Goal: Transaction & Acquisition: Download file/media

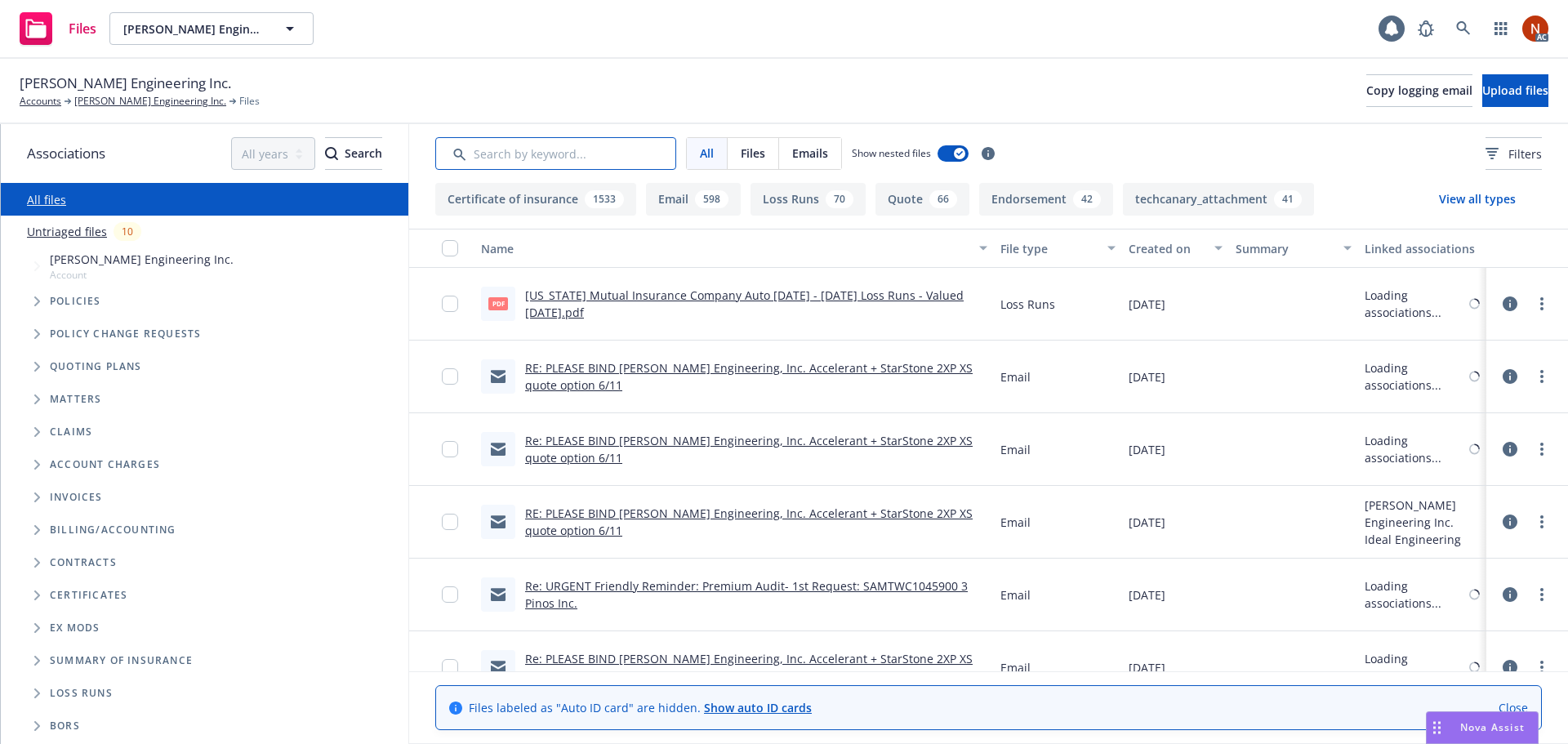
click at [511, 157] on input "Search by keyword..." at bounding box center [556, 153] width 241 height 32
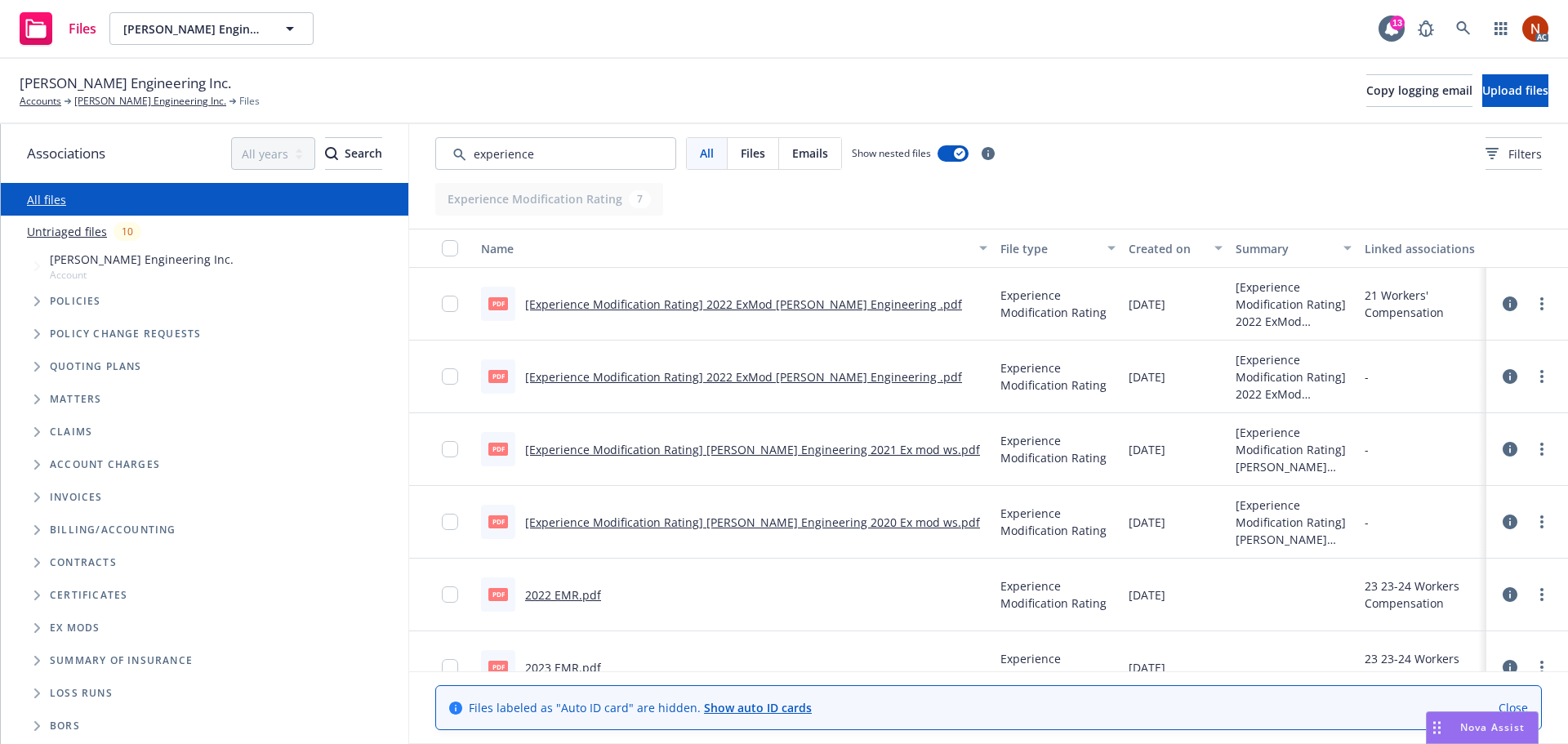
click at [1047, 244] on div "File type" at bounding box center [1049, 249] width 97 height 18
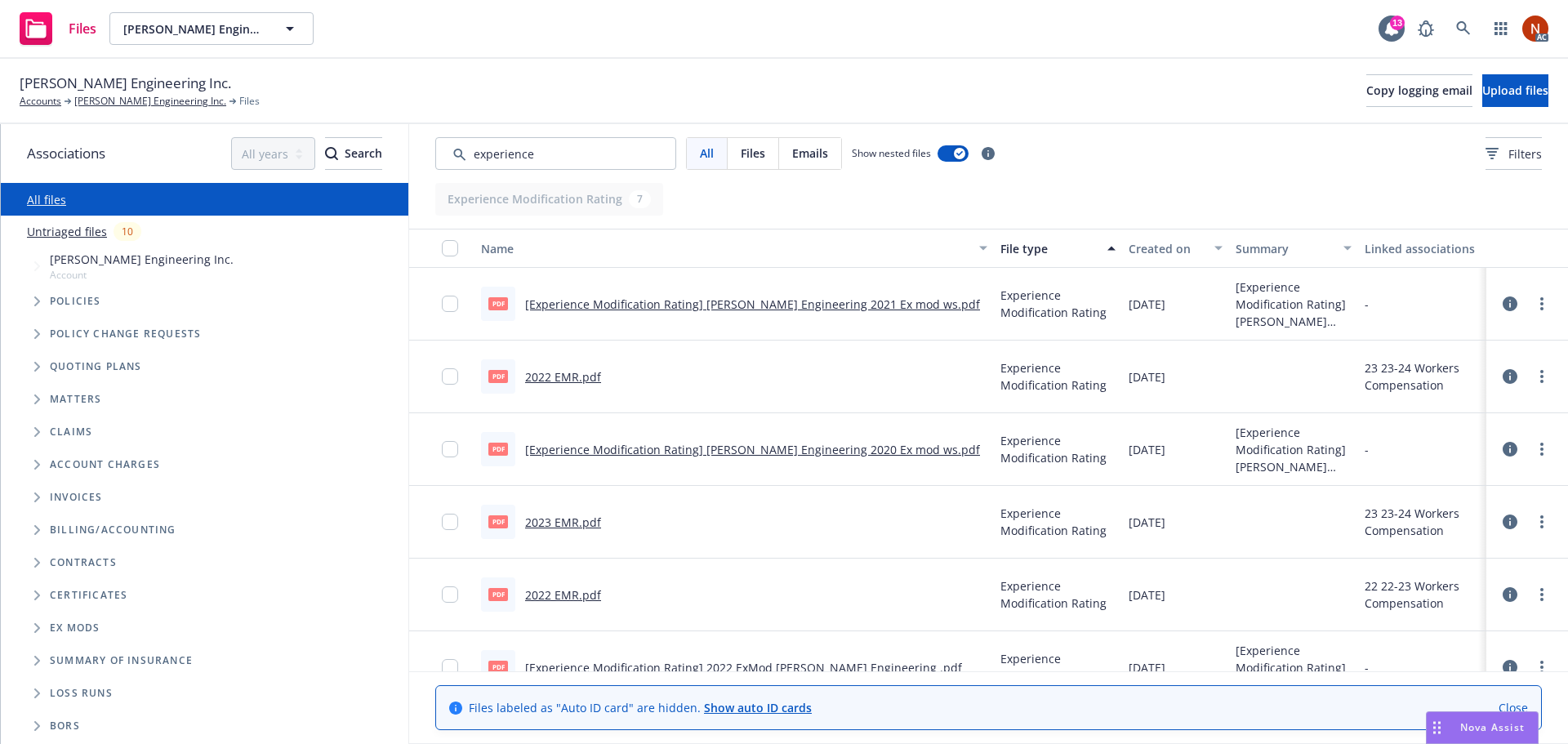
click at [1179, 247] on div "Created on" at bounding box center [1167, 249] width 76 height 18
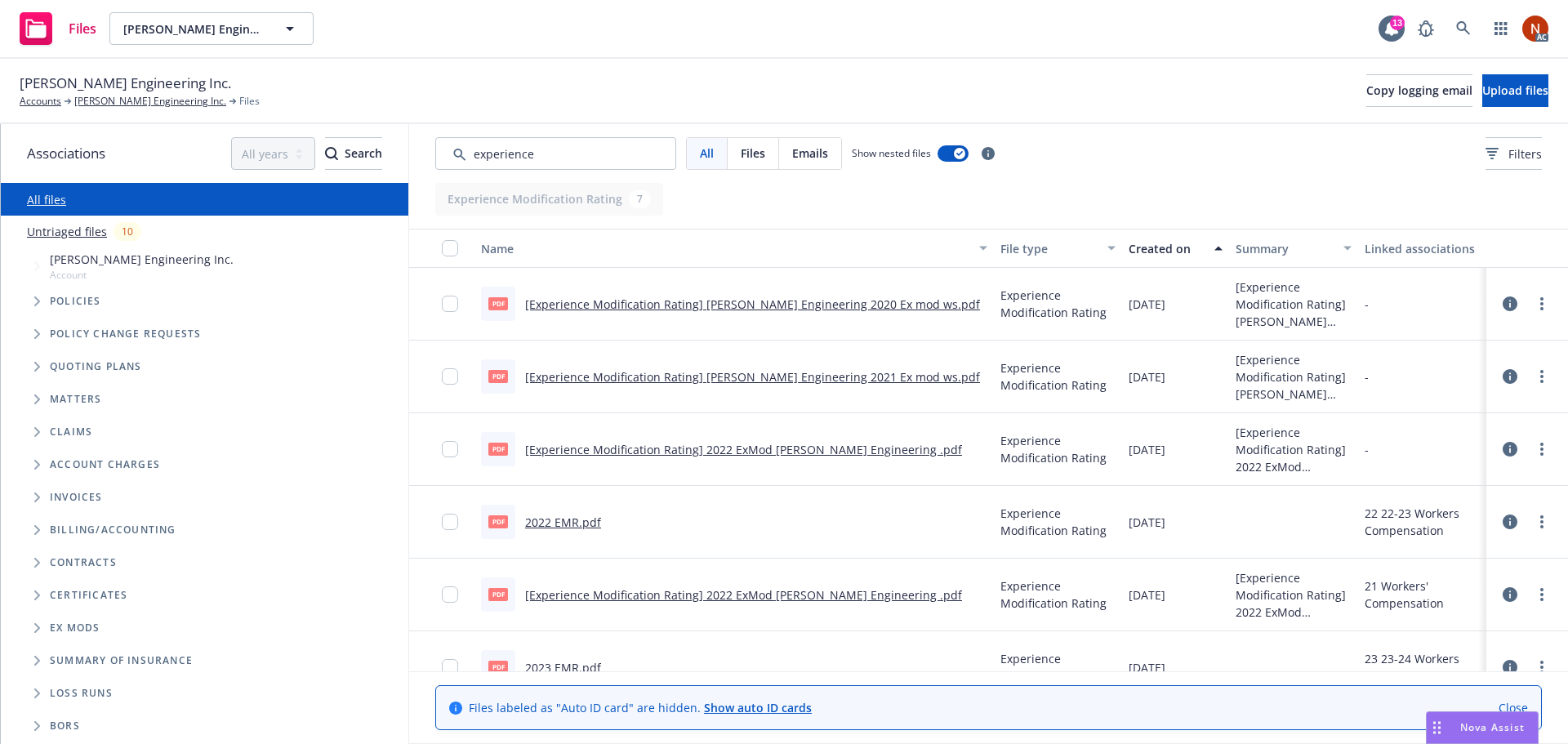
click at [1154, 248] on div "Created on" at bounding box center [1167, 249] width 76 height 18
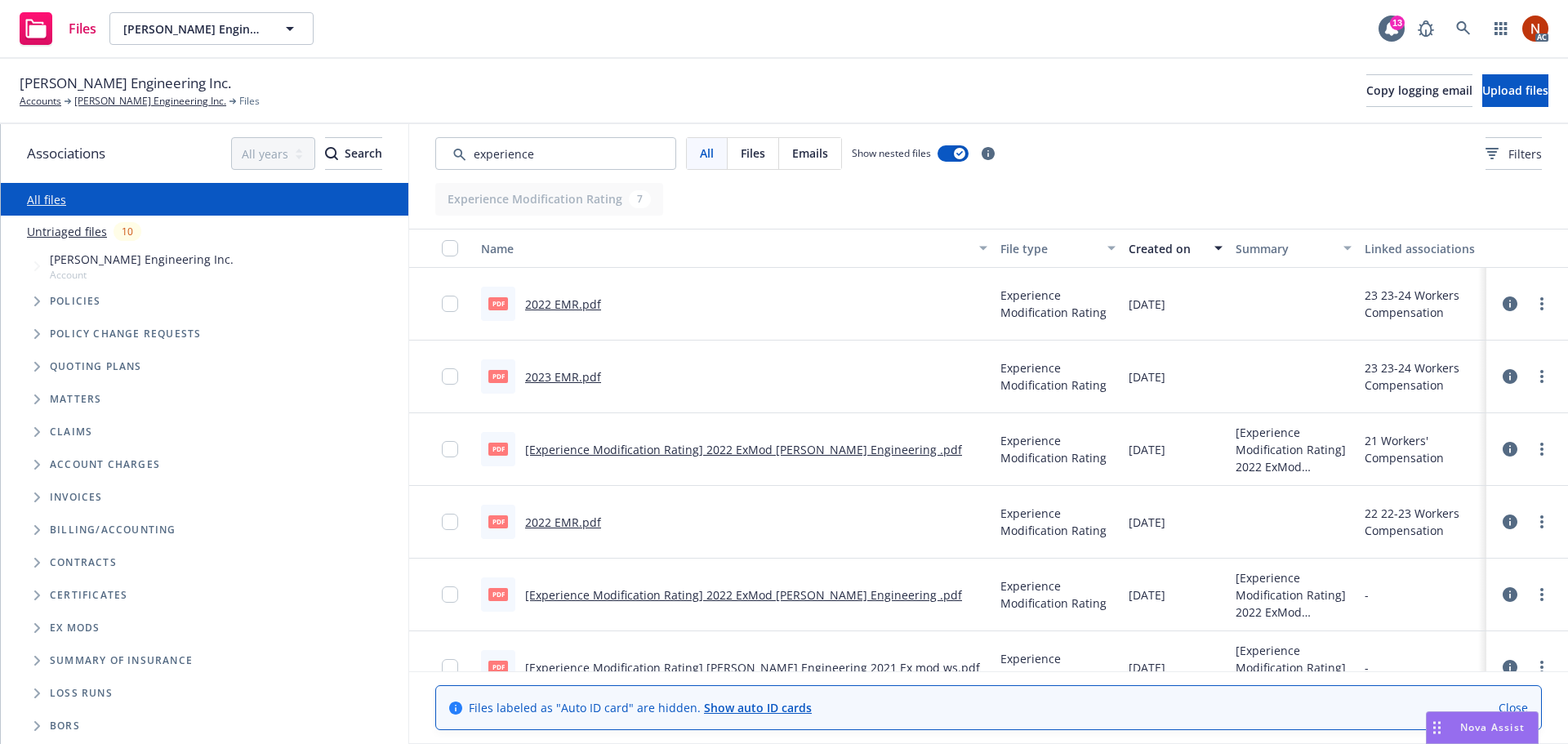
click at [567, 377] on link "2023 EMR.pdf" at bounding box center [563, 377] width 76 height 16
drag, startPoint x: 477, startPoint y: 153, endPoint x: 382, endPoint y: 147, distance: 95.2
click at [382, 147] on div "Associations All years 2027 2026 2025 2024 2023 2022 2021 2020 2019 2018 2017 2…" at bounding box center [784, 434] width 1567 height 620
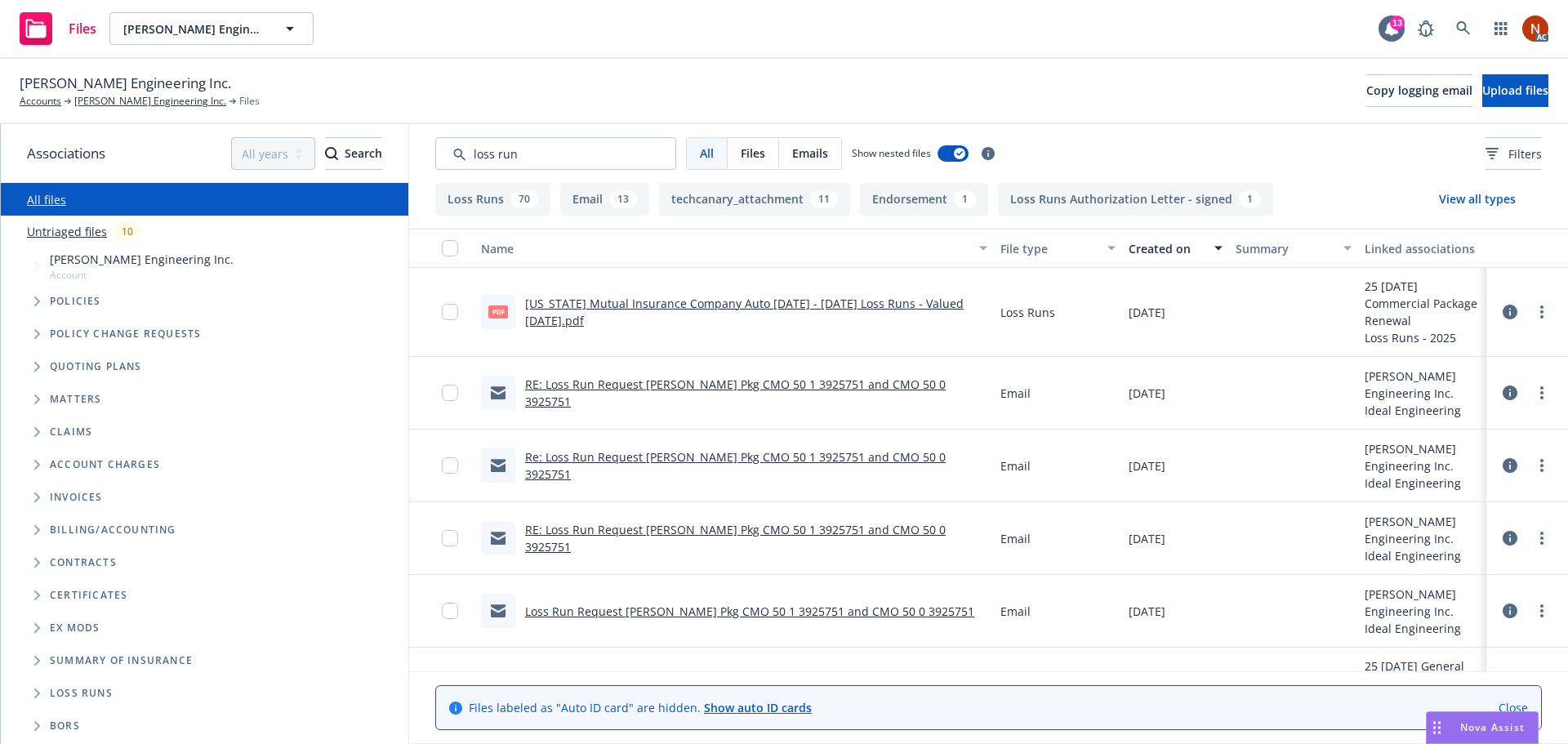
click at [1156, 254] on div "Created on" at bounding box center [1167, 249] width 76 height 18
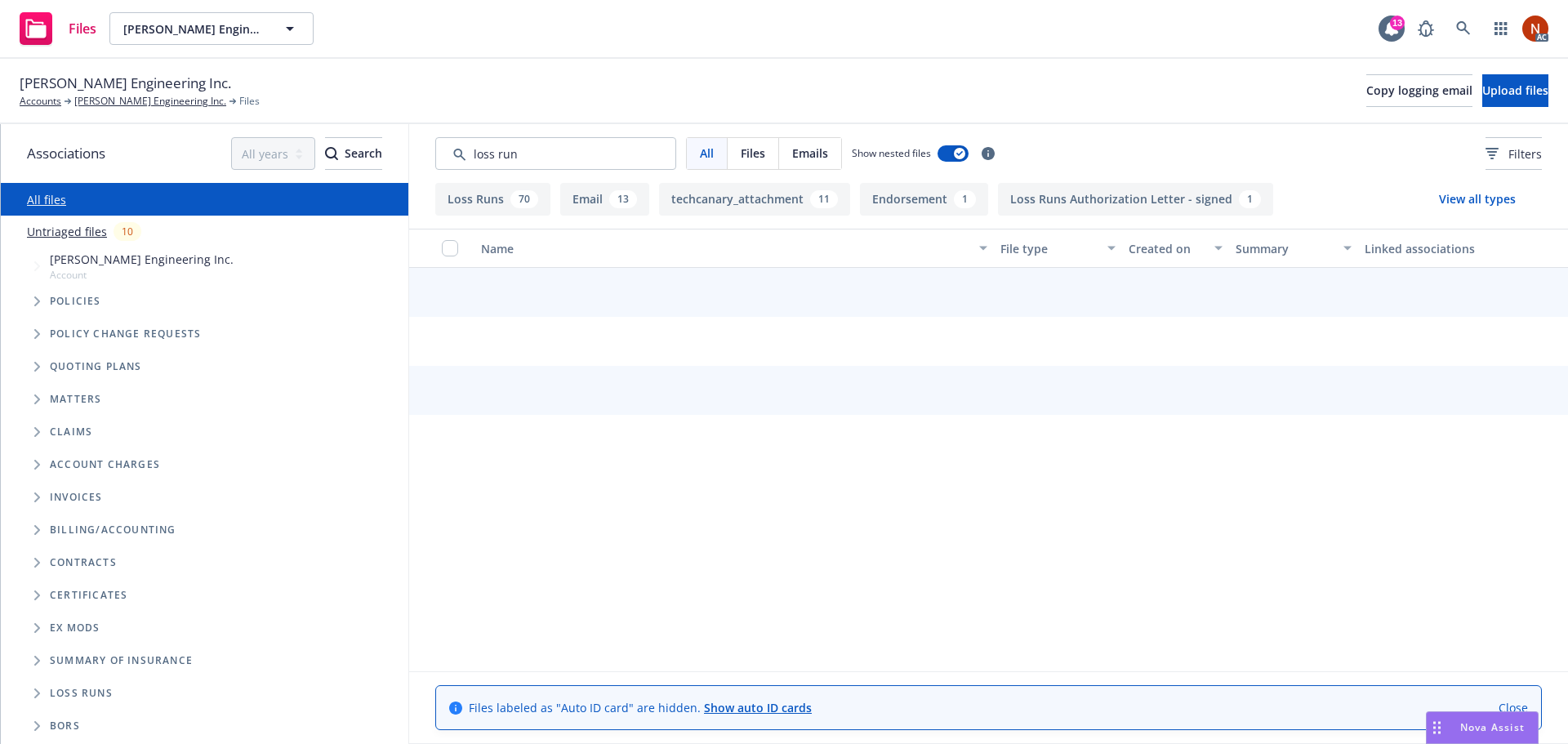
click at [1171, 248] on div "Created on" at bounding box center [1167, 249] width 76 height 18
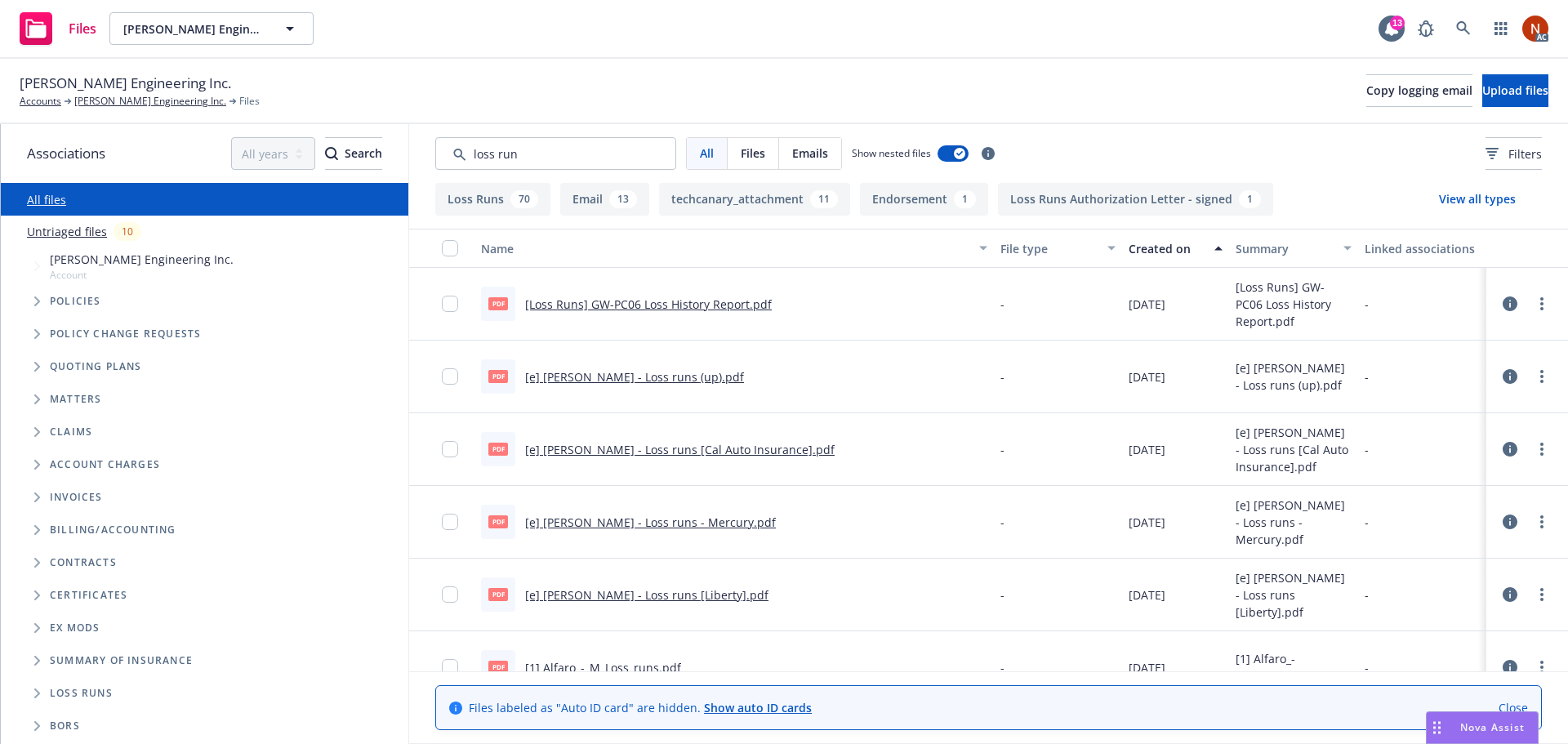
click at [1167, 249] on div "Created on" at bounding box center [1167, 249] width 76 height 18
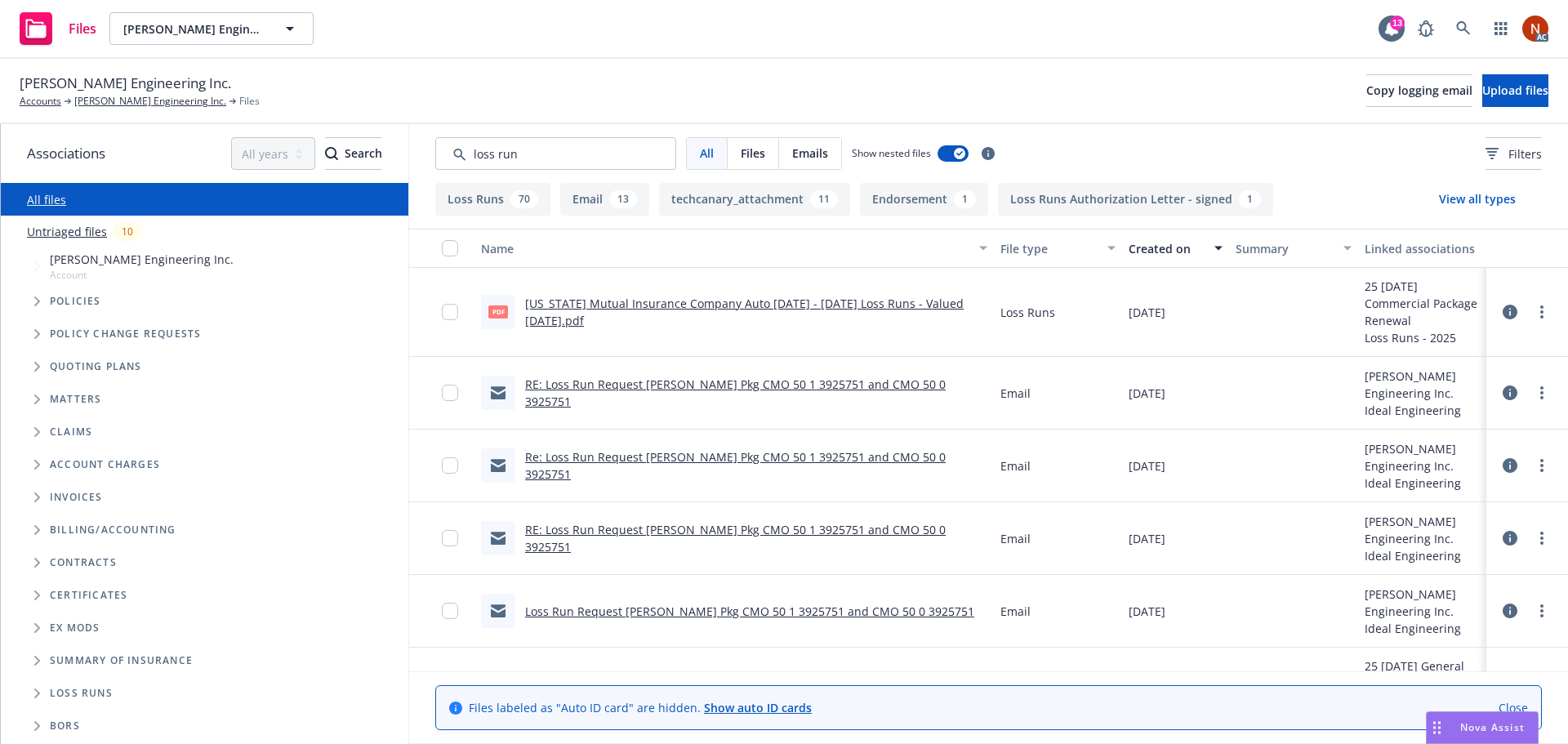
click at [880, 303] on link "Oregon Mutual Insurance Company Auto 2023 - 2024 Loss Runs - Valued 2025-08-14.…" at bounding box center [745, 312] width 438 height 32
drag, startPoint x: 517, startPoint y: 157, endPoint x: 409, endPoint y: 157, distance: 108.0
click at [409, 157] on div "All Files Emails Show nested files Filters" at bounding box center [988, 154] width 1159 height 59
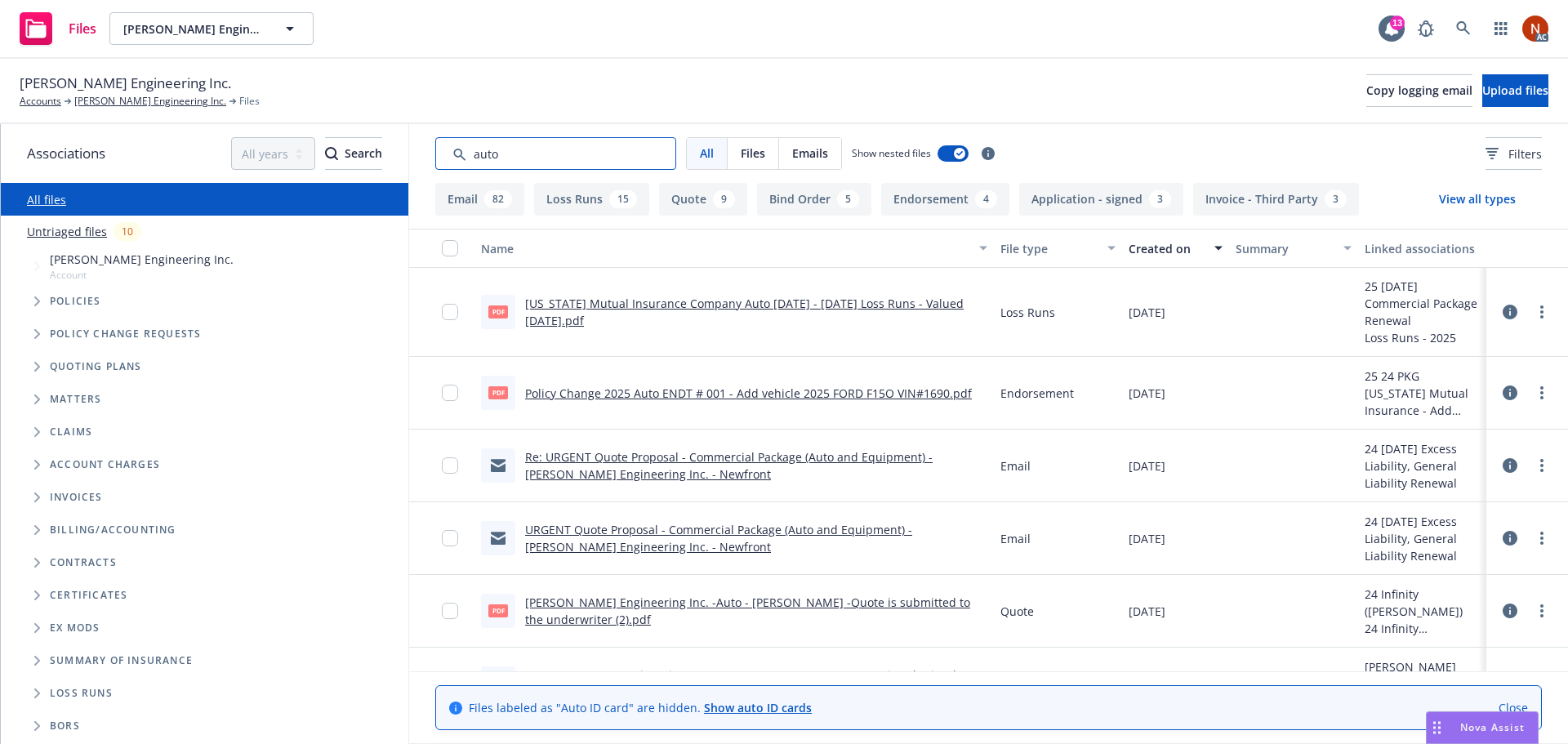
drag, startPoint x: 499, startPoint y: 156, endPoint x: 215, endPoint y: 135, distance: 284.8
click at [215, 135] on div "Associations All years 2027 2026 2025 2024 2023 2022 2021 2020 2019 2018 2017 2…" at bounding box center [784, 434] width 1567 height 620
type input "audit"
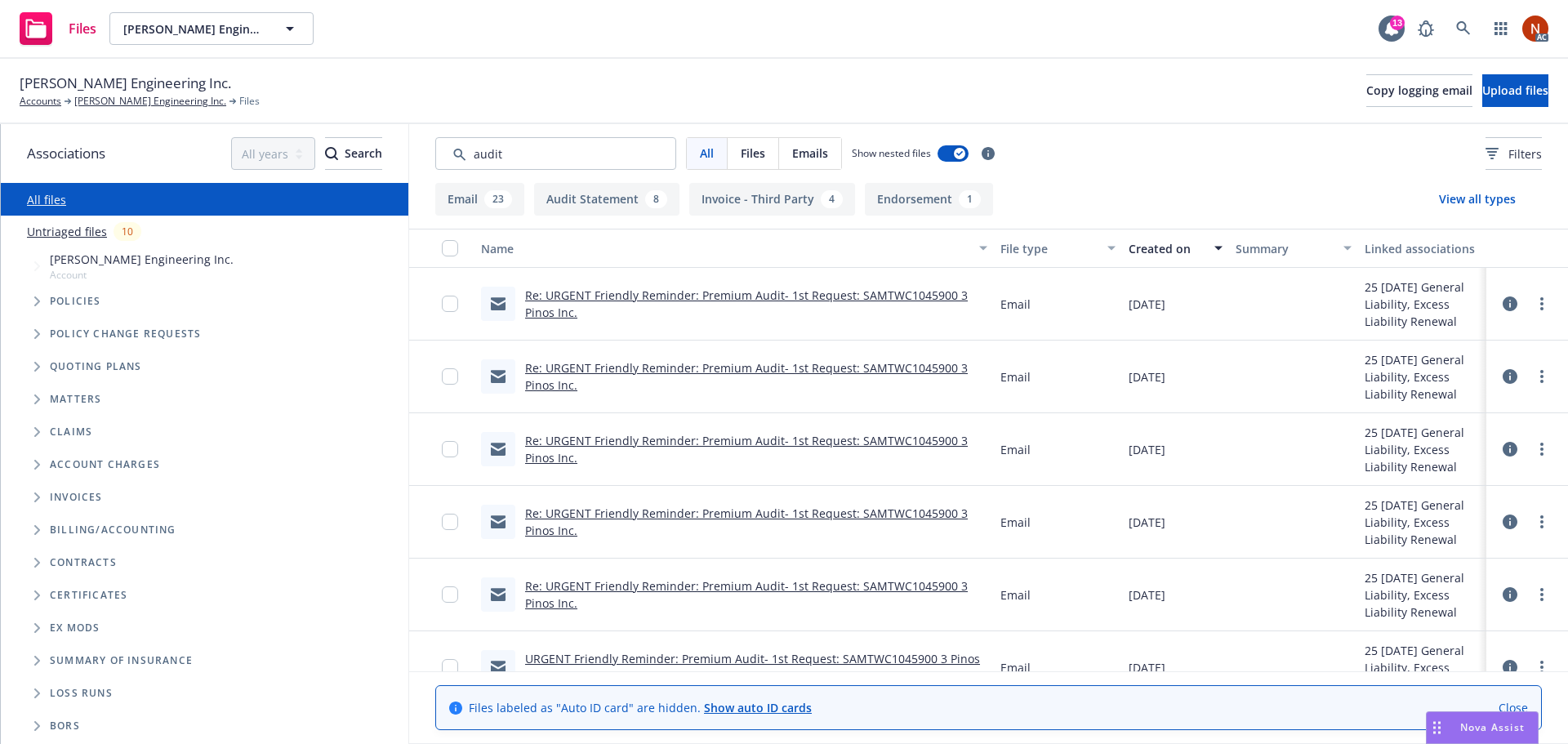
click at [1168, 253] on div "Created on" at bounding box center [1167, 249] width 76 height 18
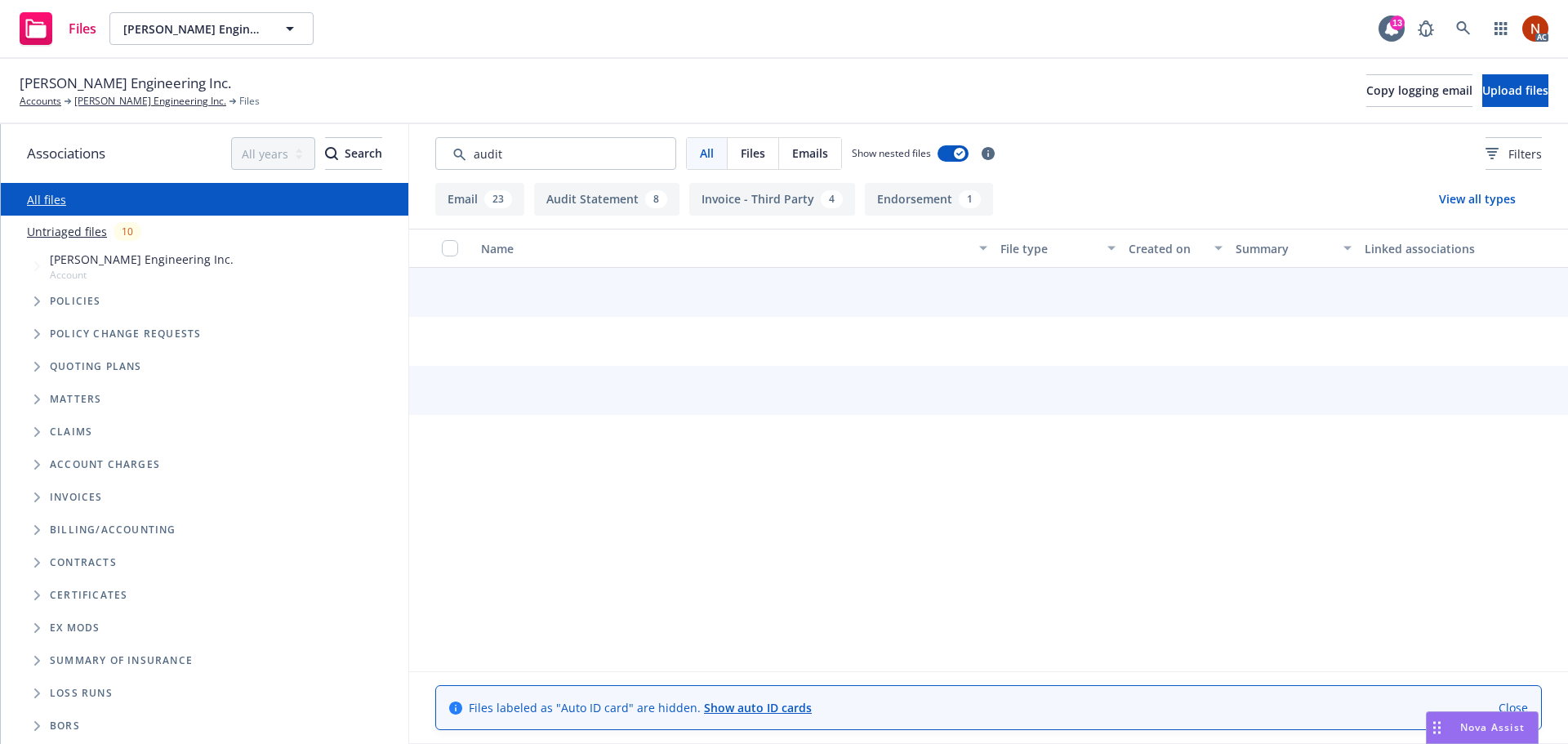
click at [1169, 252] on div "Created on" at bounding box center [1167, 249] width 76 height 18
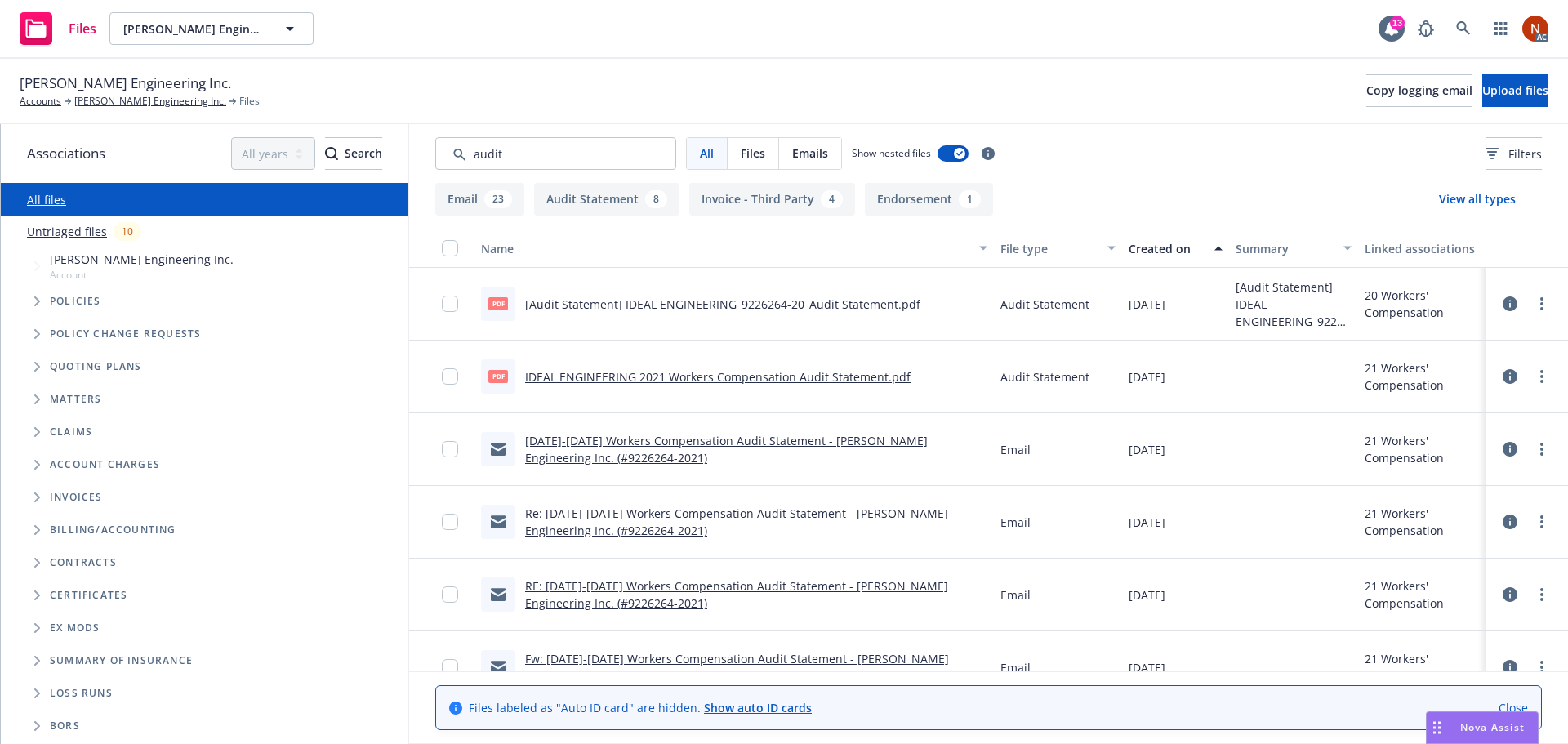
click at [1148, 253] on div "Created on" at bounding box center [1167, 249] width 76 height 18
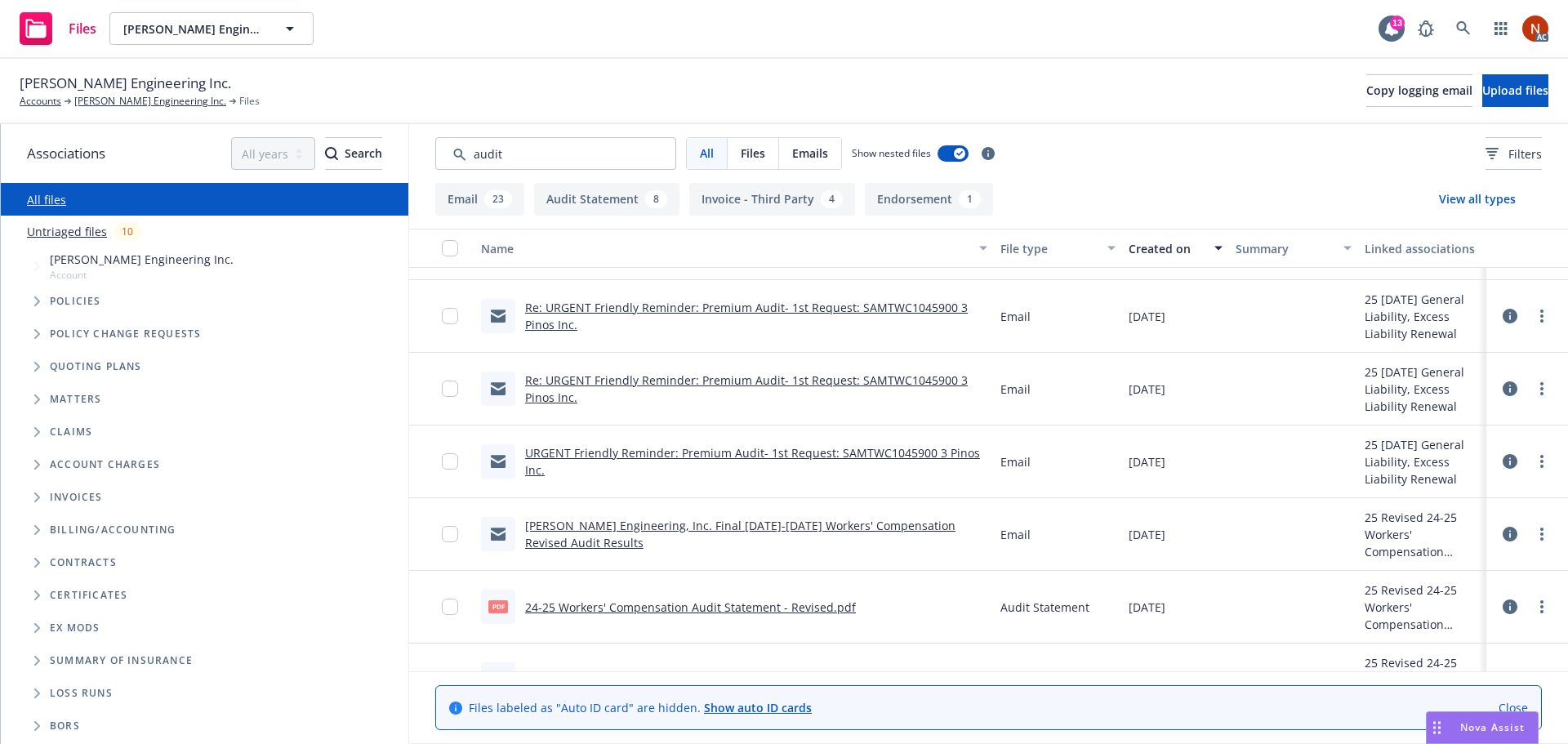
scroll to position [245, 0]
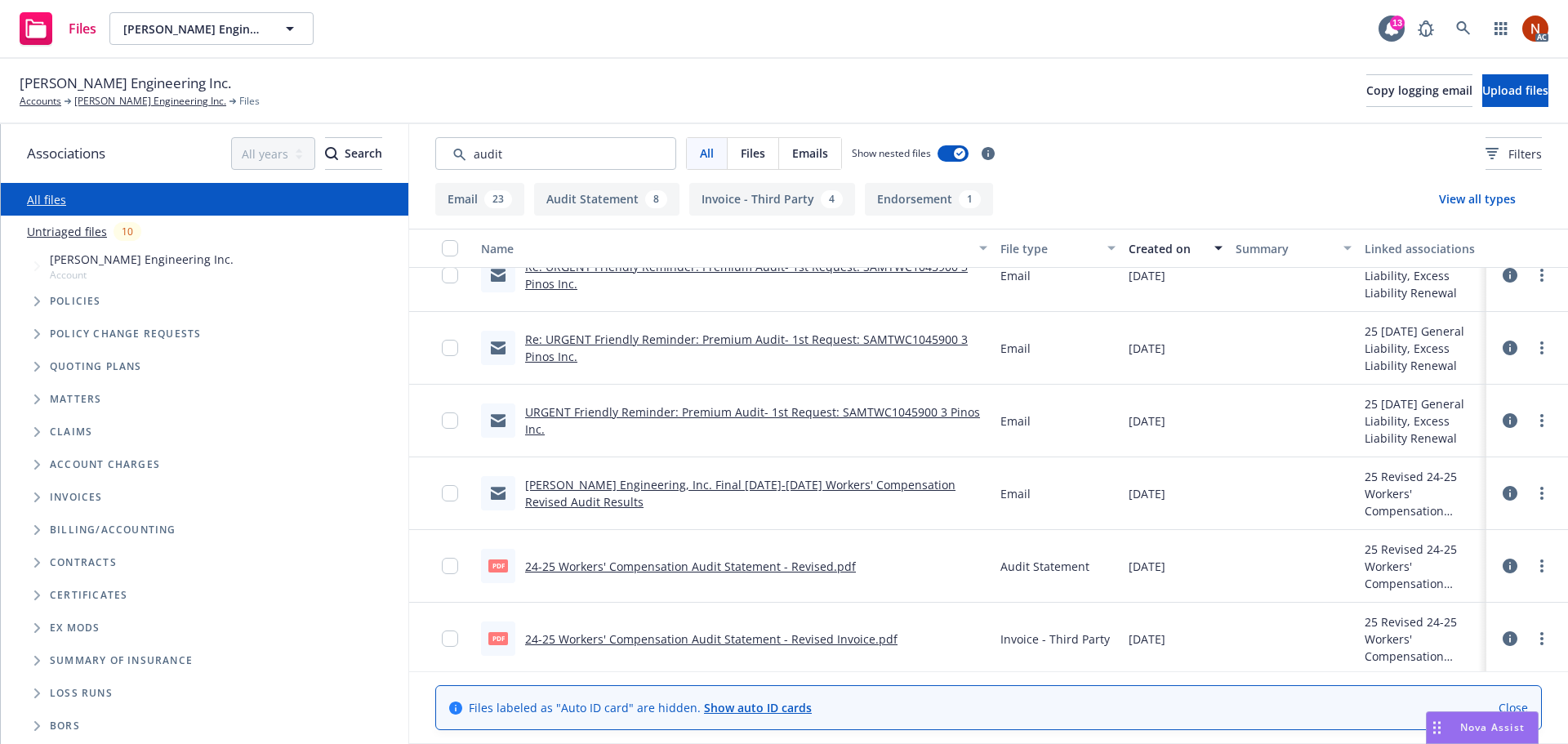
click at [758, 567] on link "24-25 Workers' Compensation Audit Statement - Revised.pdf" at bounding box center [691, 566] width 331 height 16
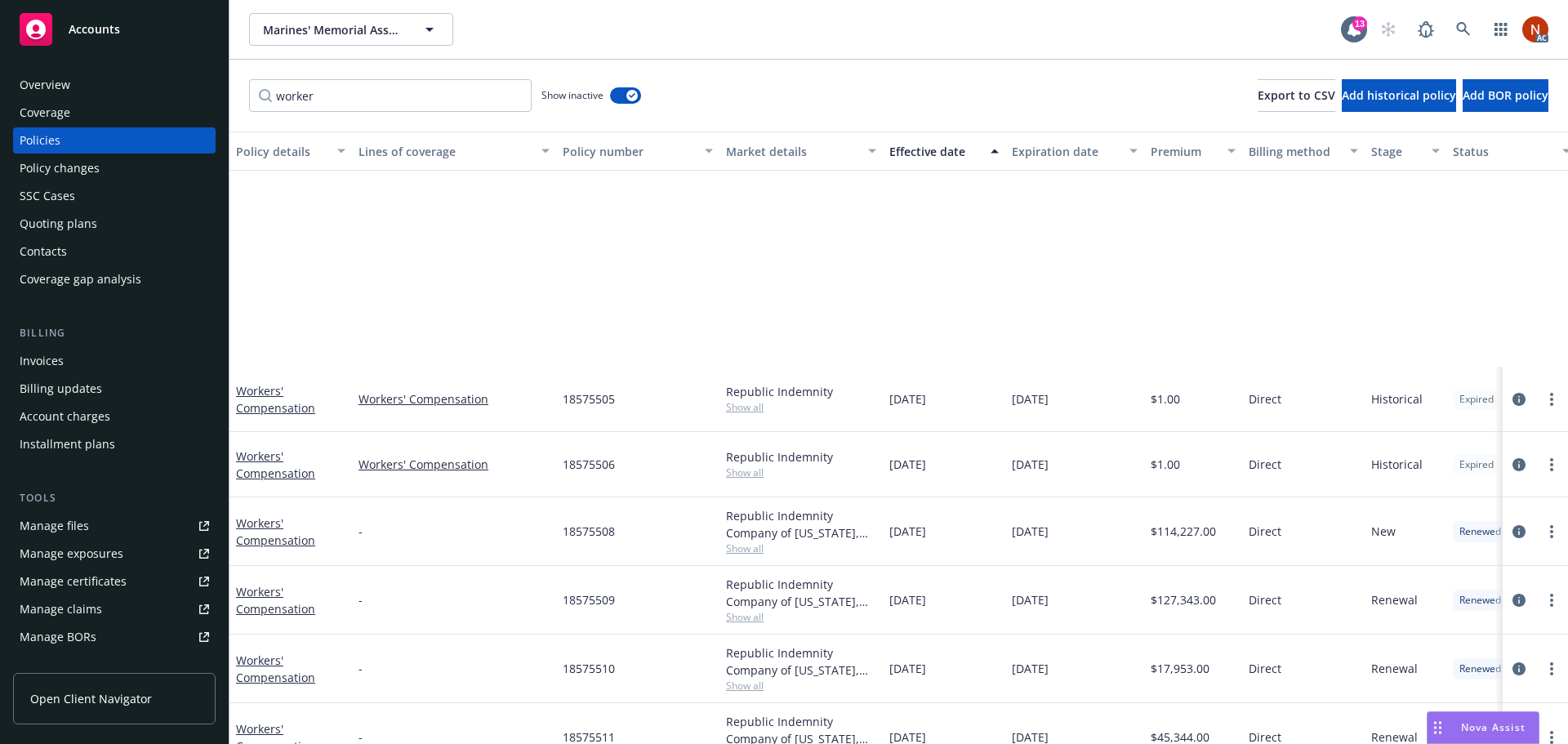
scroll to position [324, 0]
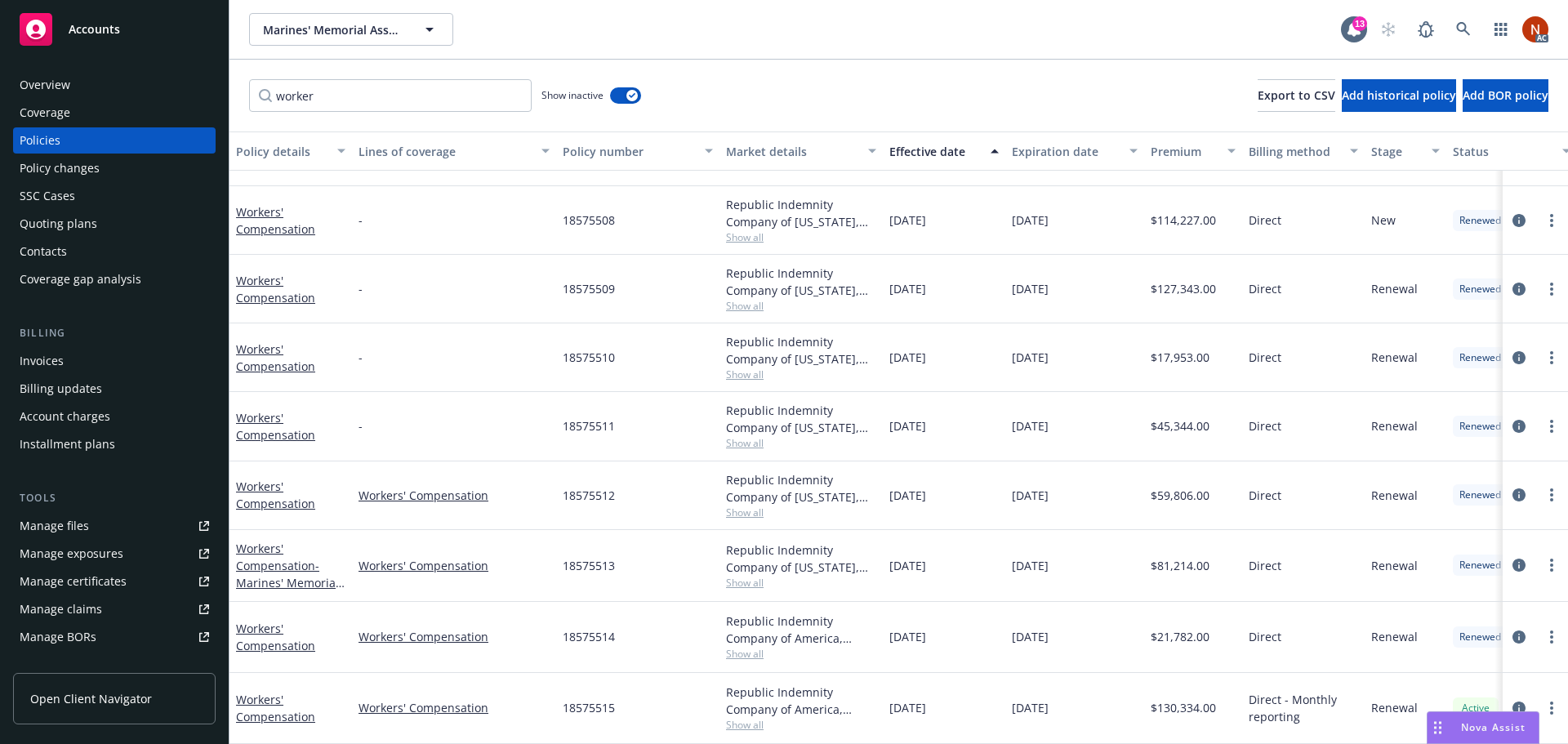
click at [114, 605] on link "Manage claims" at bounding box center [114, 610] width 203 height 26
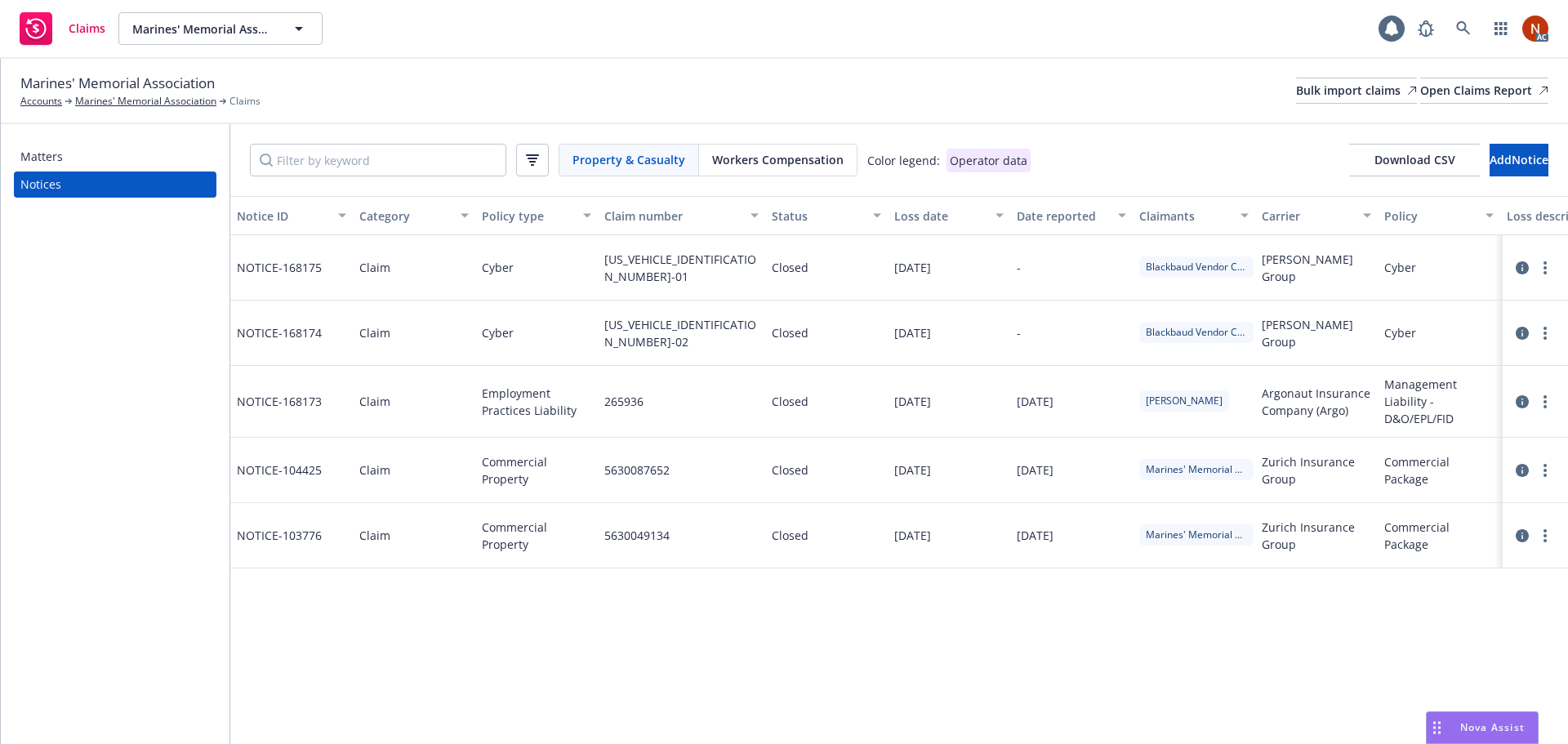
click at [772, 146] on div "Workers Compensation" at bounding box center [778, 160] width 157 height 31
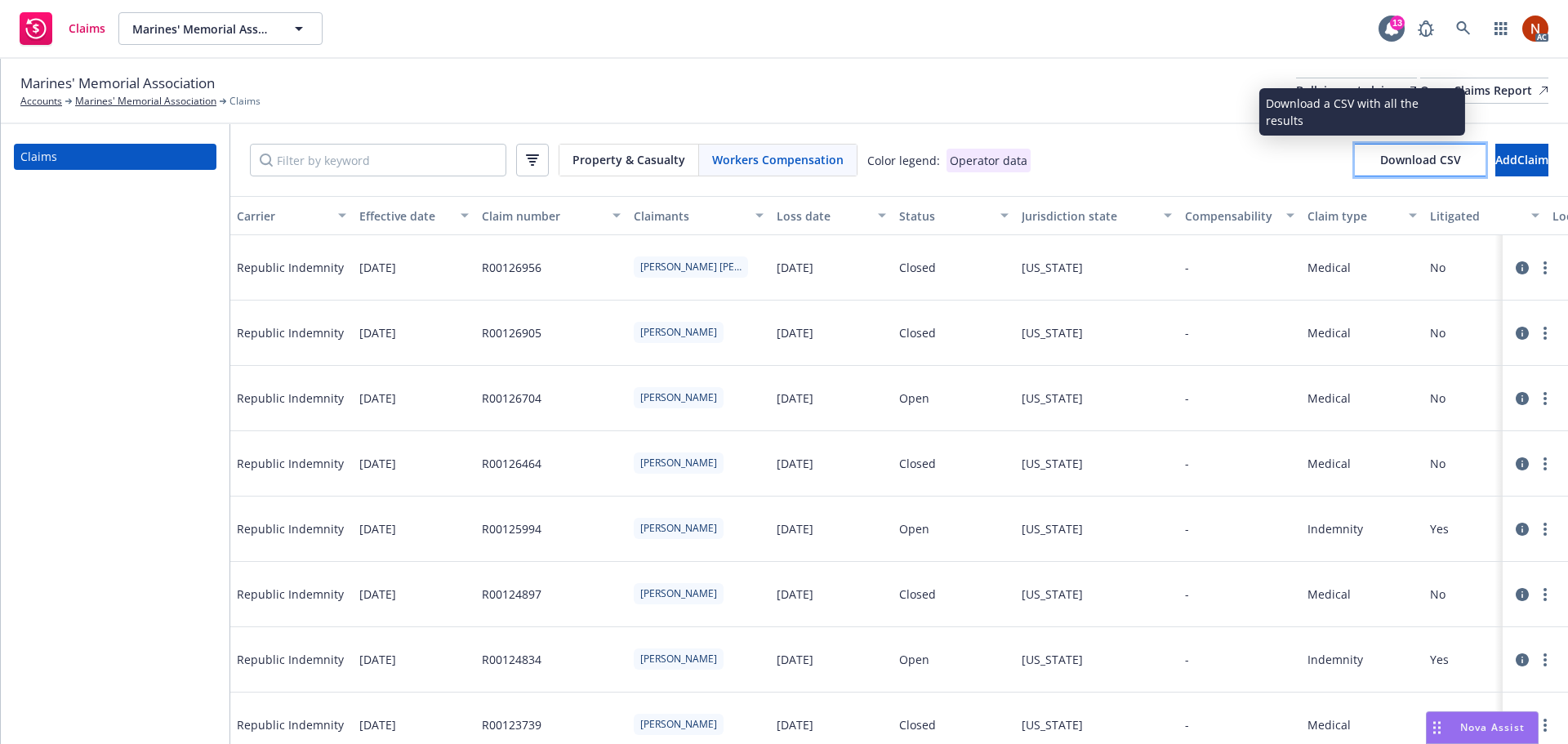
click at [1380, 162] on span "Download CSV" at bounding box center [1420, 159] width 80 height 16
